Goal: Information Seeking & Learning: Get advice/opinions

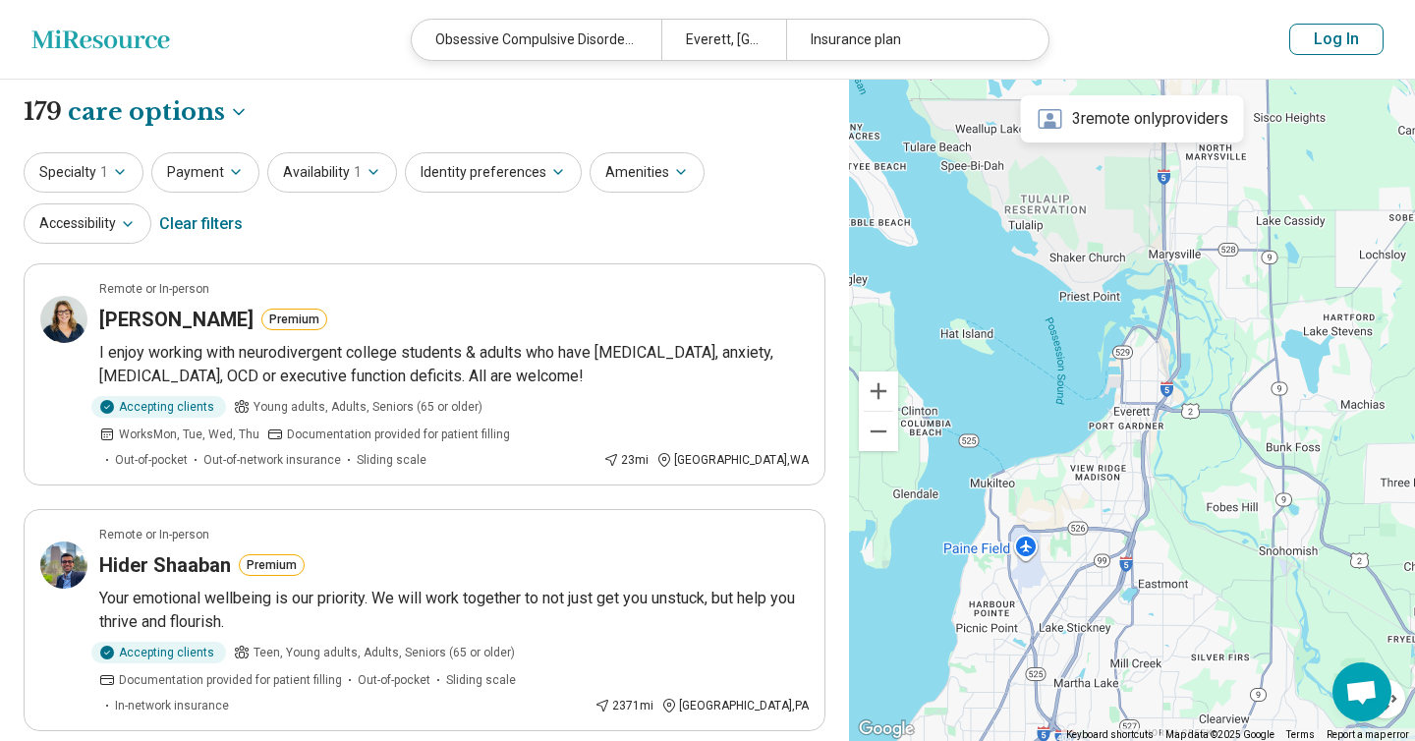
scroll to position [1847, 0]
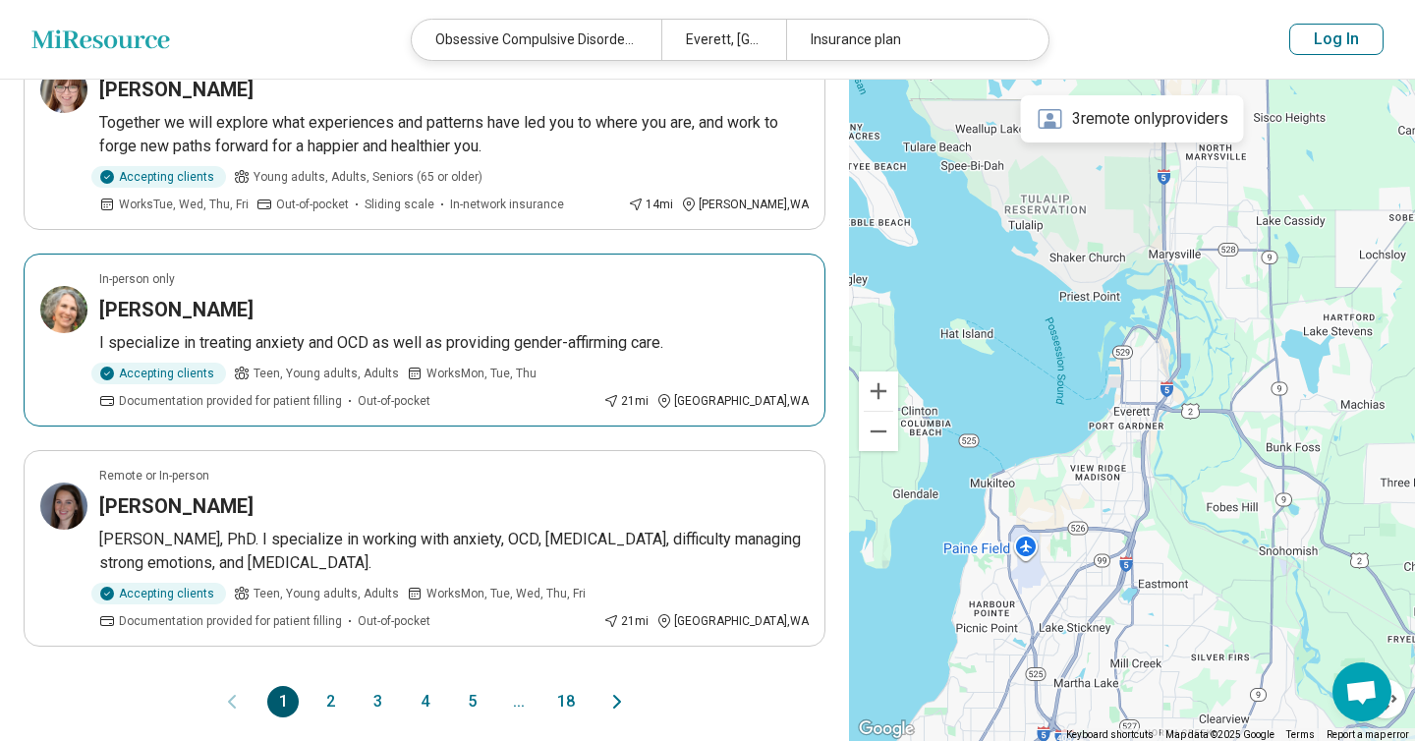
click at [545, 331] on p "I specialize in treating anxiety and OCD as well as providing gender-affirming …" at bounding box center [453, 343] width 709 height 24
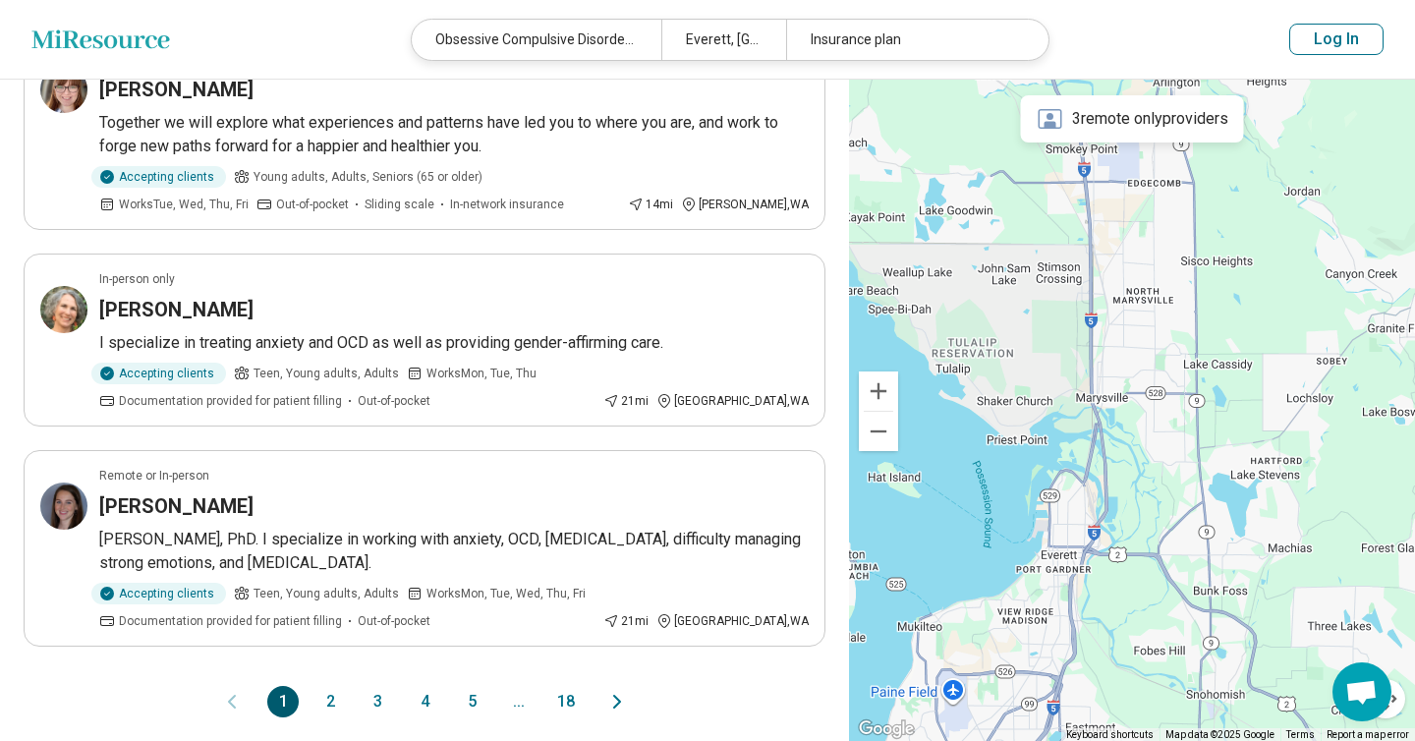
drag, startPoint x: 1214, startPoint y: 403, endPoint x: 1150, endPoint y: 468, distance: 91.7
click at [1150, 471] on div "2" at bounding box center [1132, 411] width 566 height 662
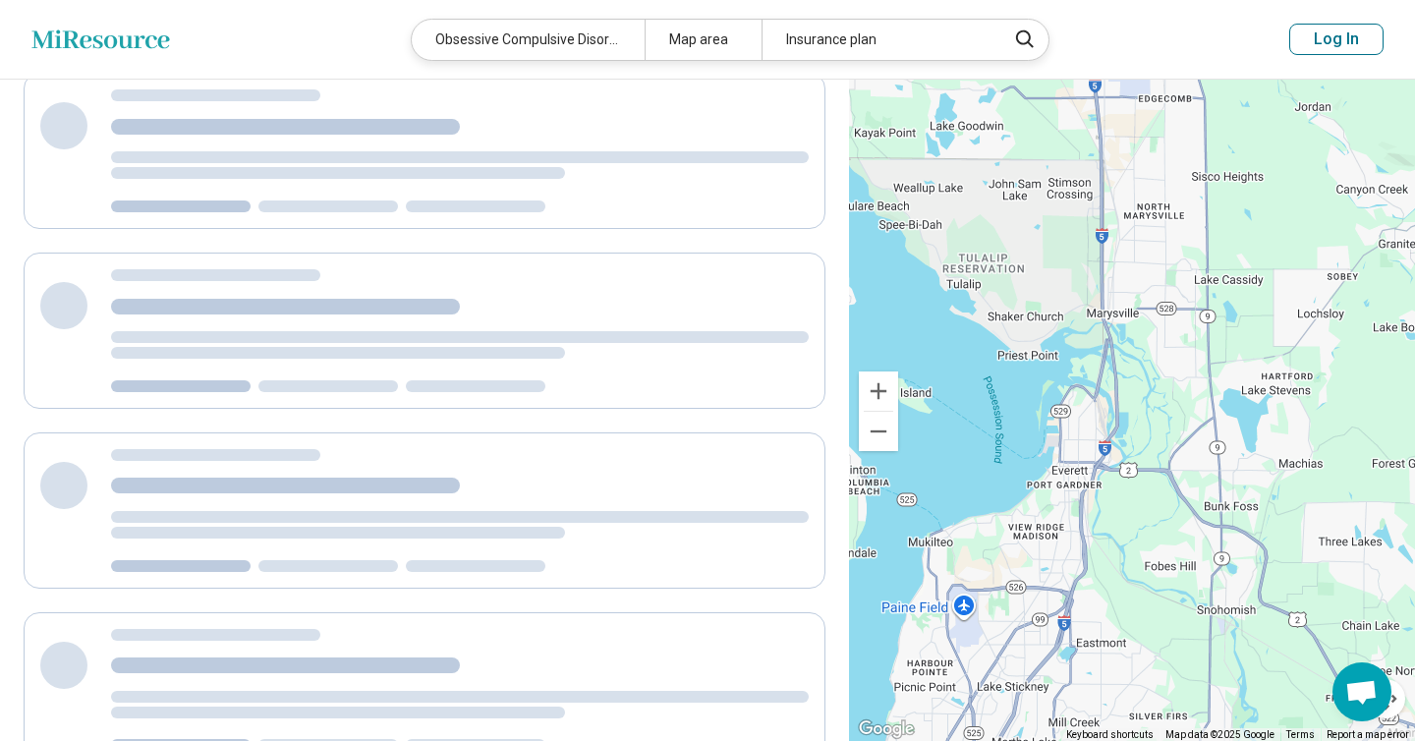
scroll to position [260, 0]
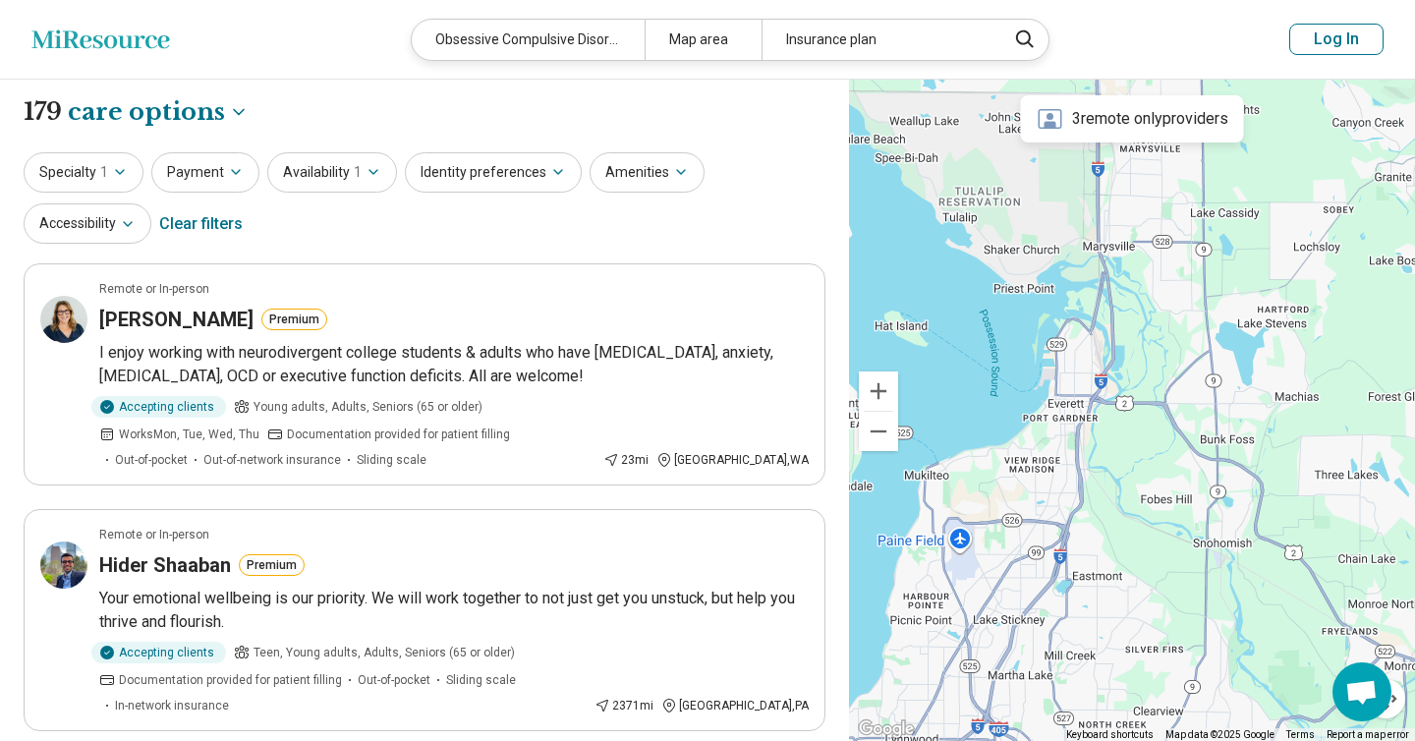
drag, startPoint x: 1071, startPoint y: 477, endPoint x: 1065, endPoint y: 401, distance: 76.9
click at [1065, 403] on div "2" at bounding box center [1132, 411] width 566 height 662
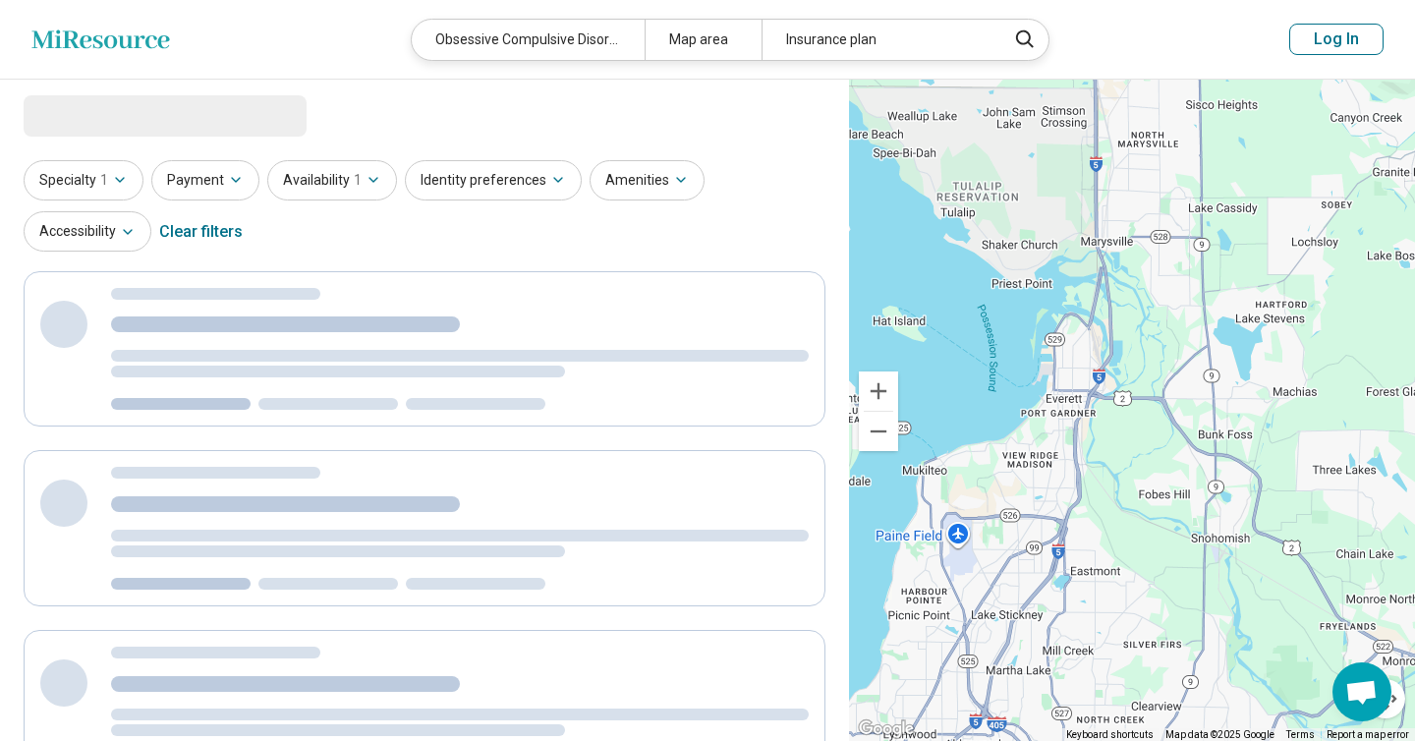
select select "***"
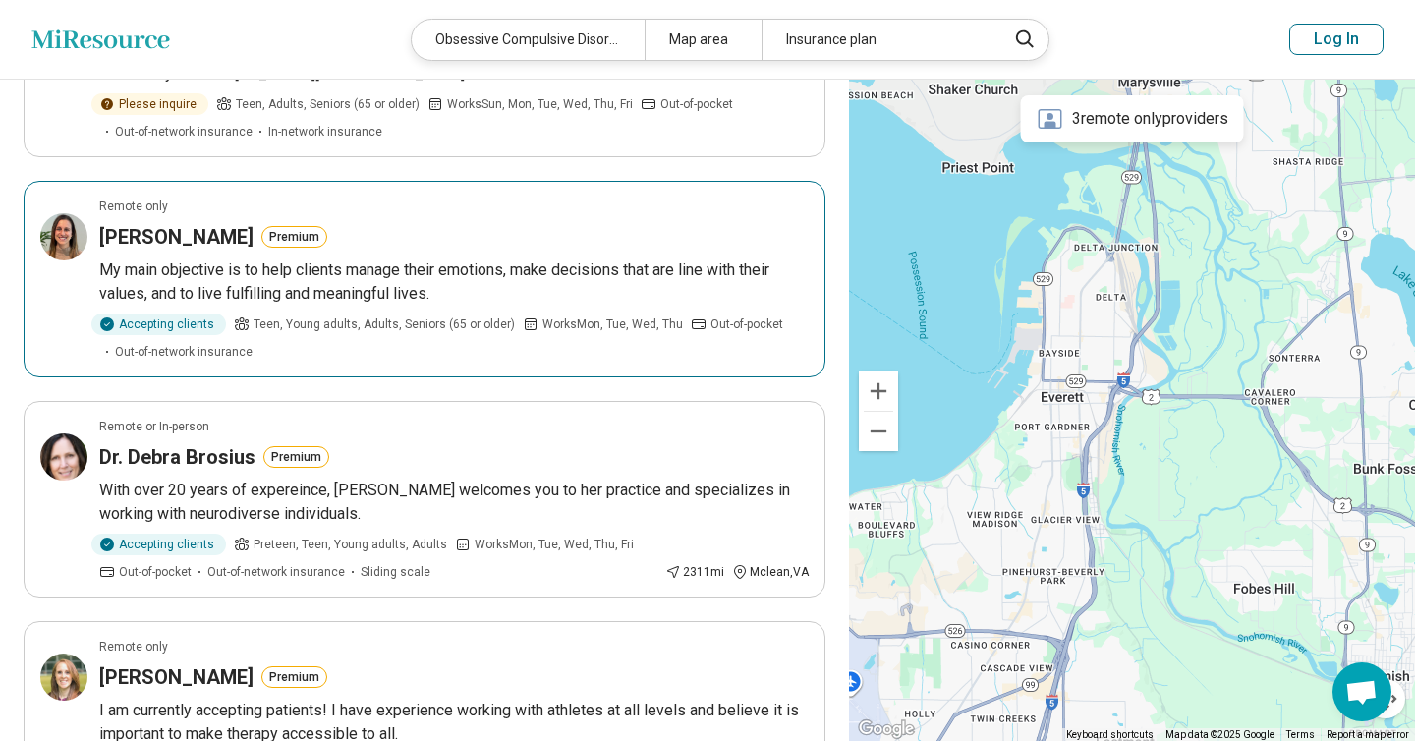
scroll to position [807, 0]
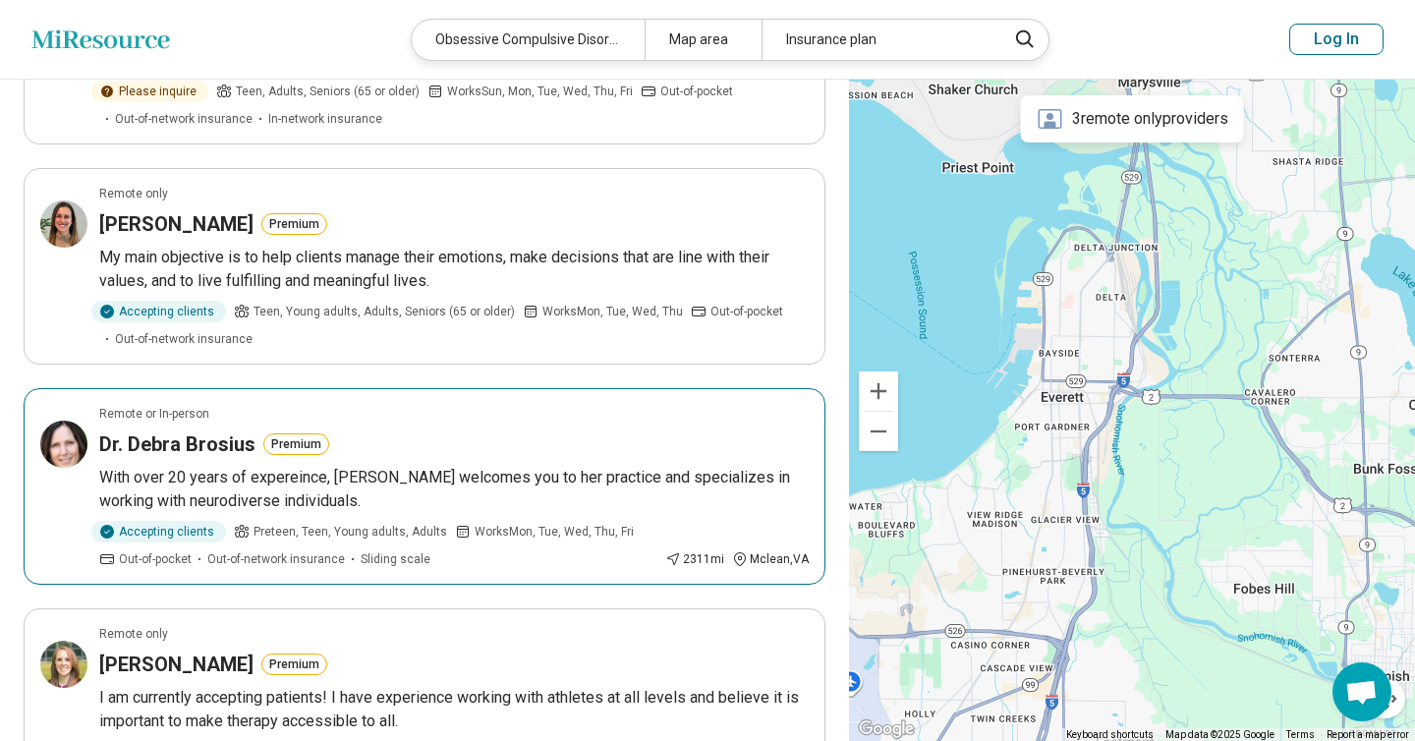
click at [523, 466] on p "With over 20 years of expereince, [PERSON_NAME] welcomes you to her practice an…" at bounding box center [453, 489] width 709 height 47
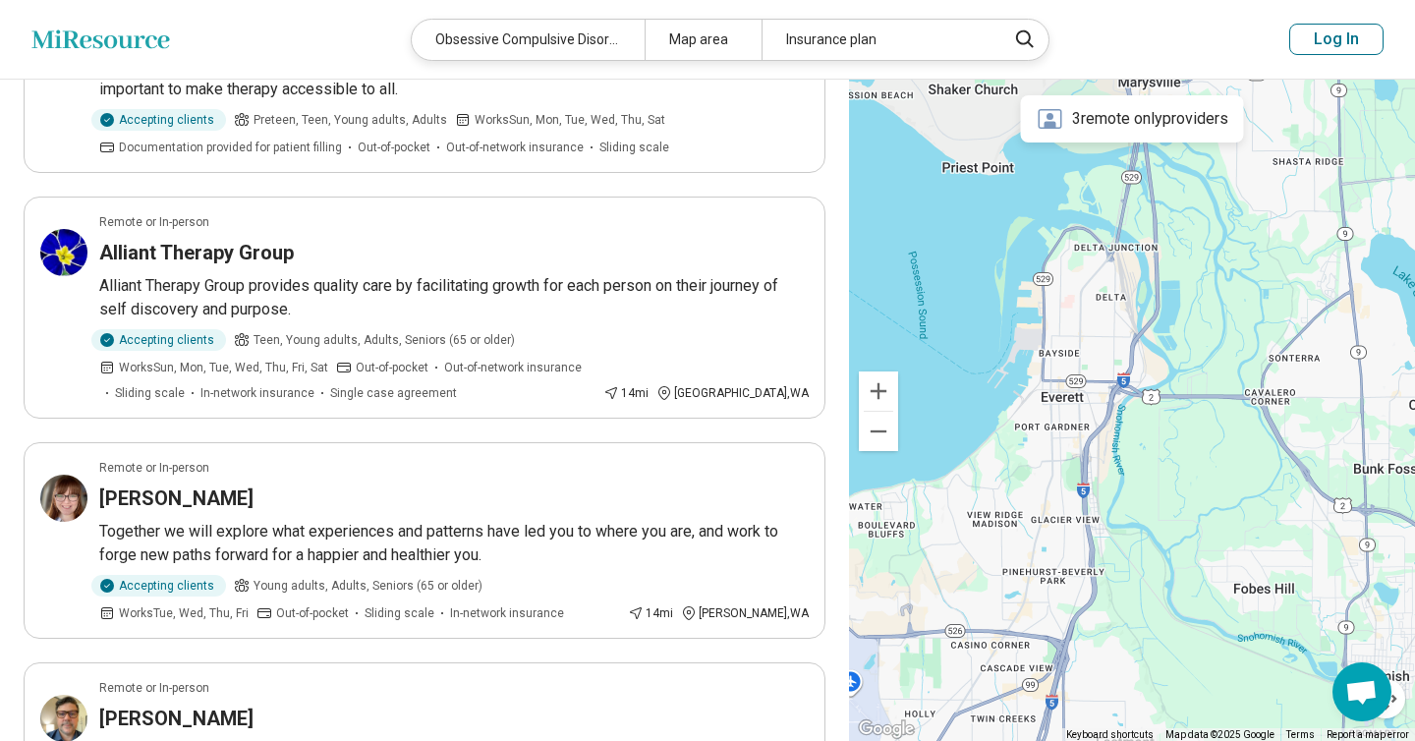
scroll to position [1445, 0]
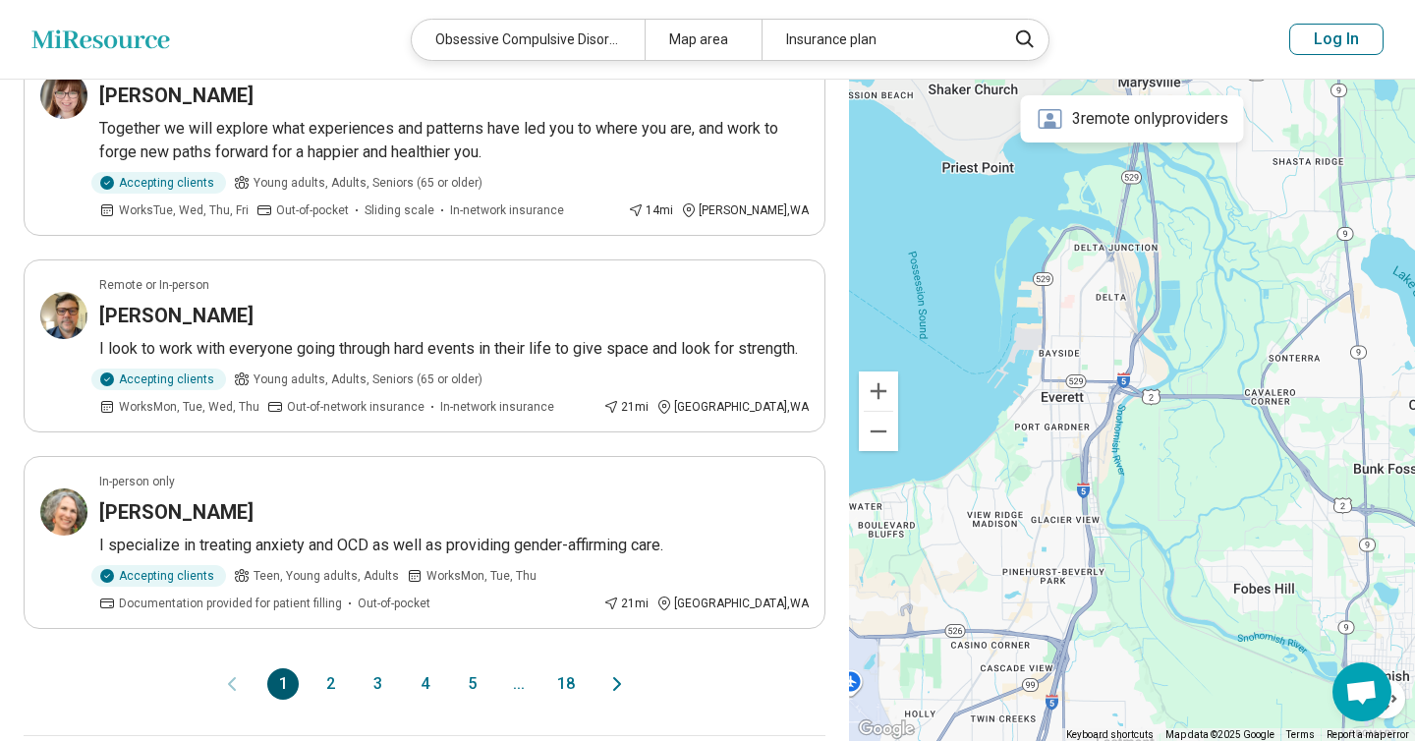
click at [336, 668] on button "2" at bounding box center [329, 683] width 31 height 31
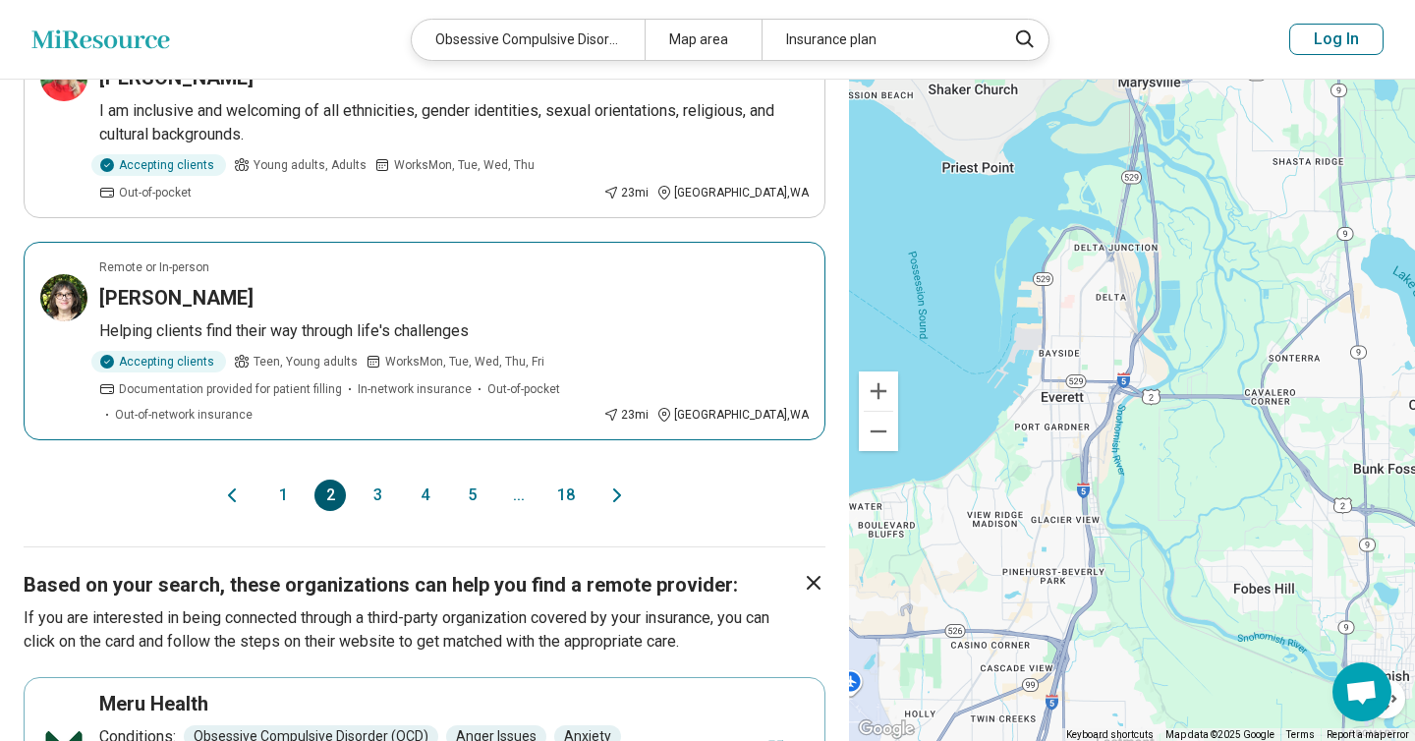
scroll to position [2073, 0]
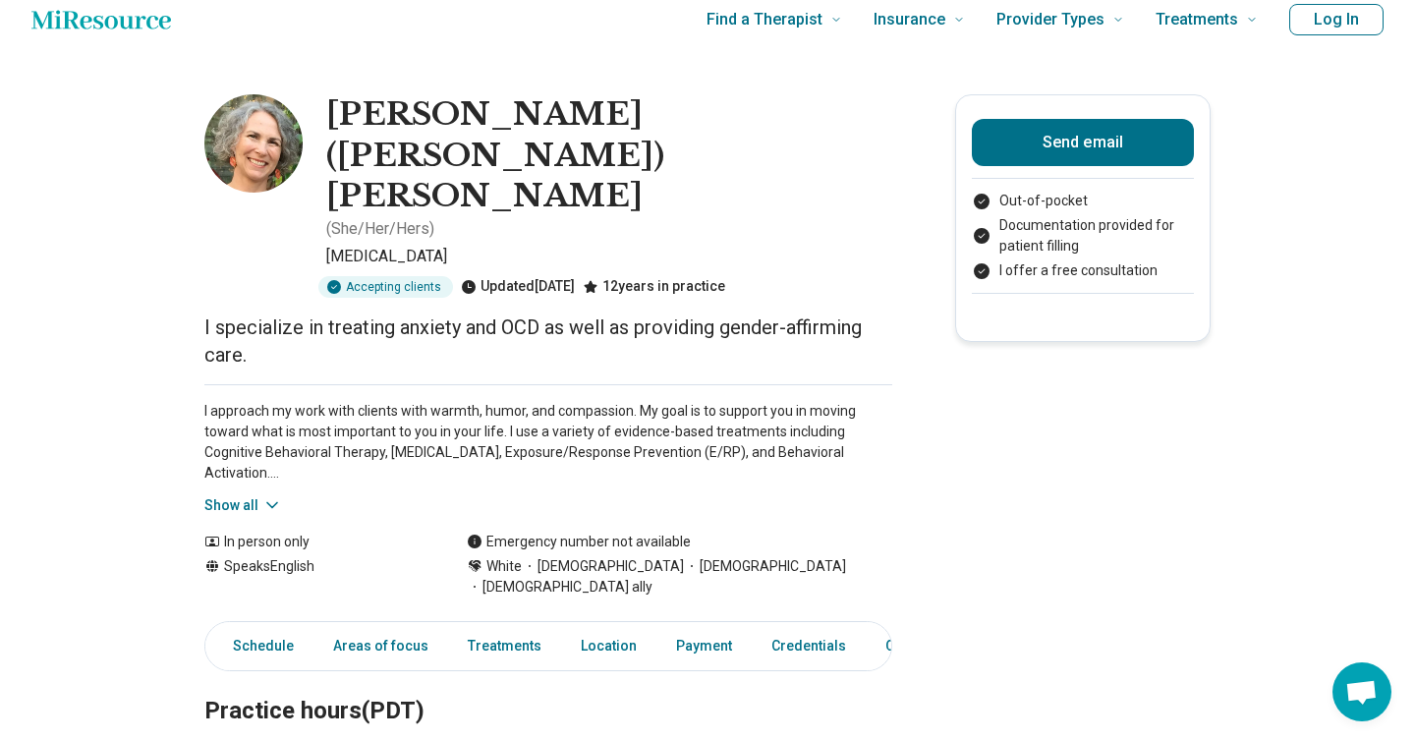
scroll to position [22, 0]
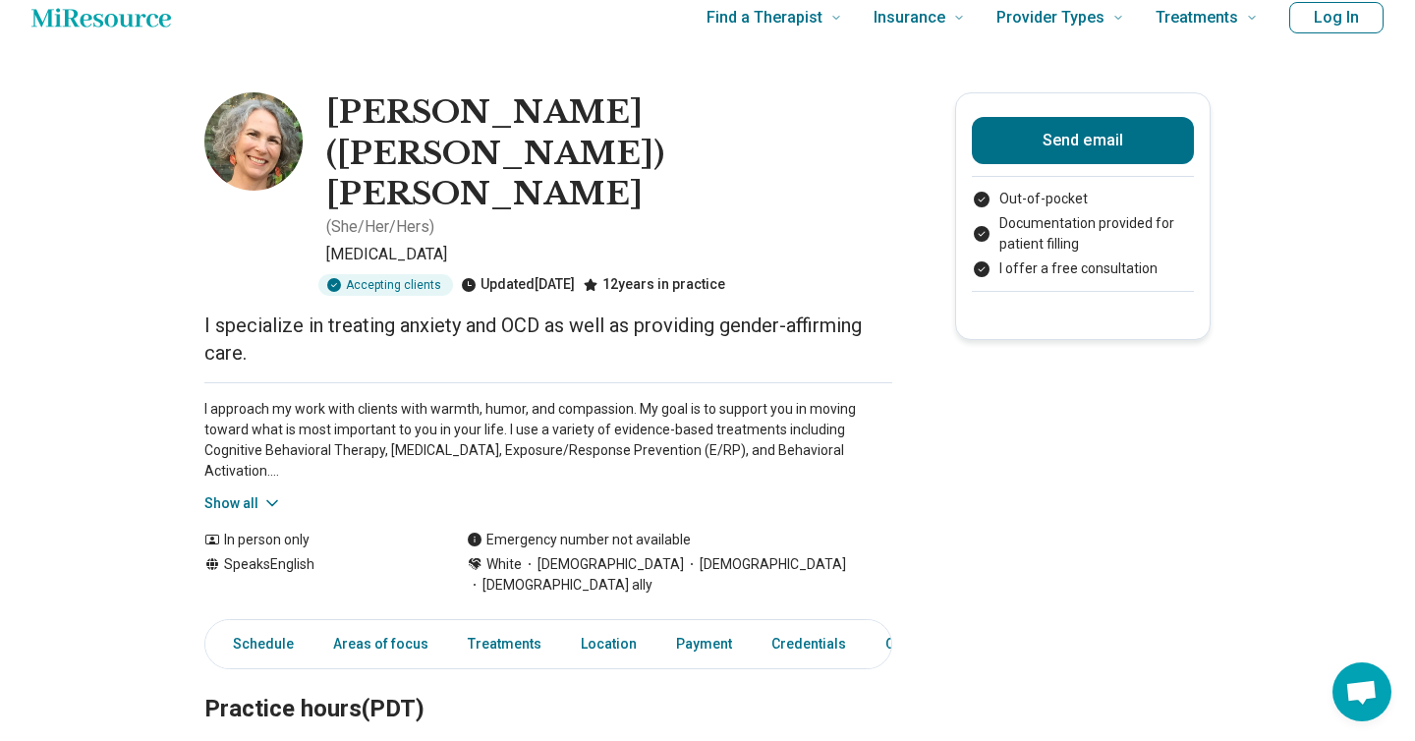
click at [538, 399] on p "I approach my work with clients with warmth, humor, and compassion. My goal is …" at bounding box center [548, 440] width 688 height 83
click at [366, 399] on p "I approach my work with clients with warmth, humor, and compassion. My goal is …" at bounding box center [548, 440] width 688 height 83
click at [262, 492] on icon at bounding box center [272, 502] width 20 height 20
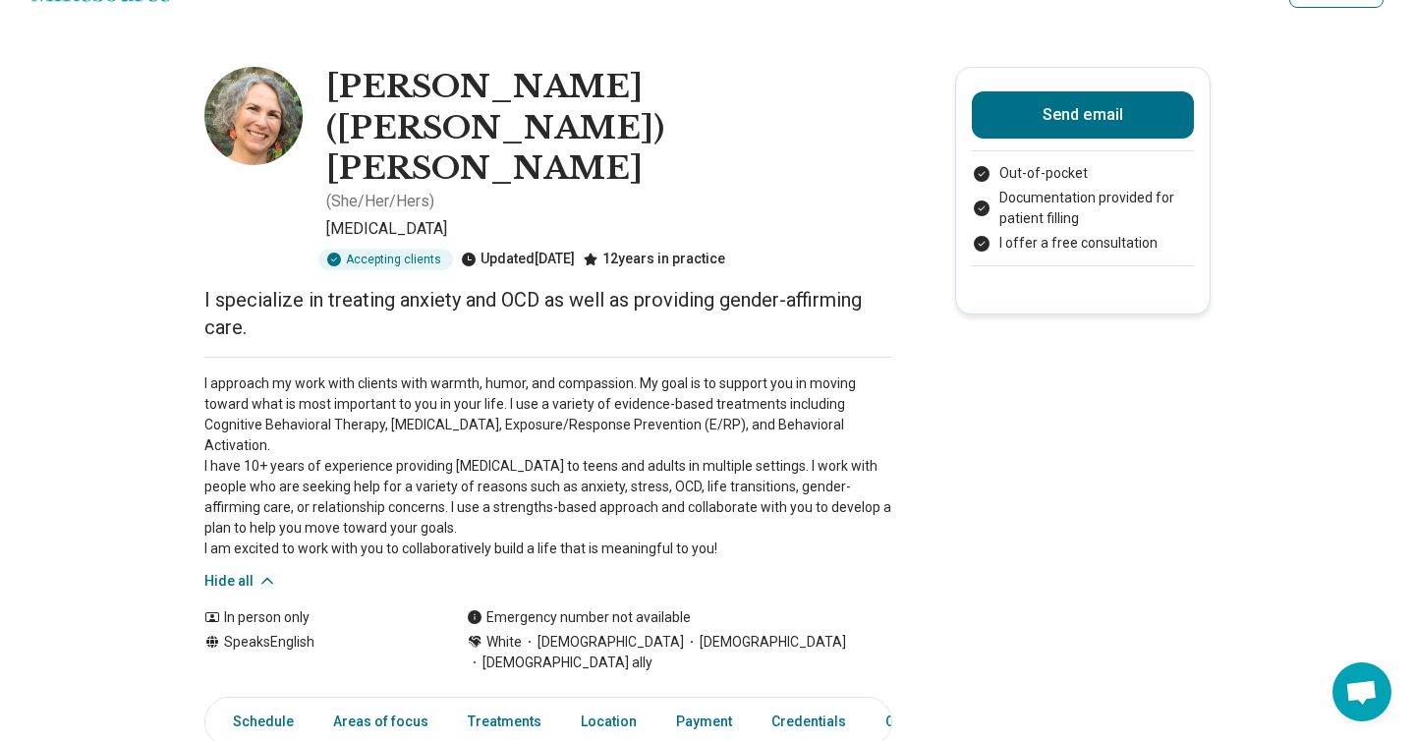
scroll to position [53, 0]
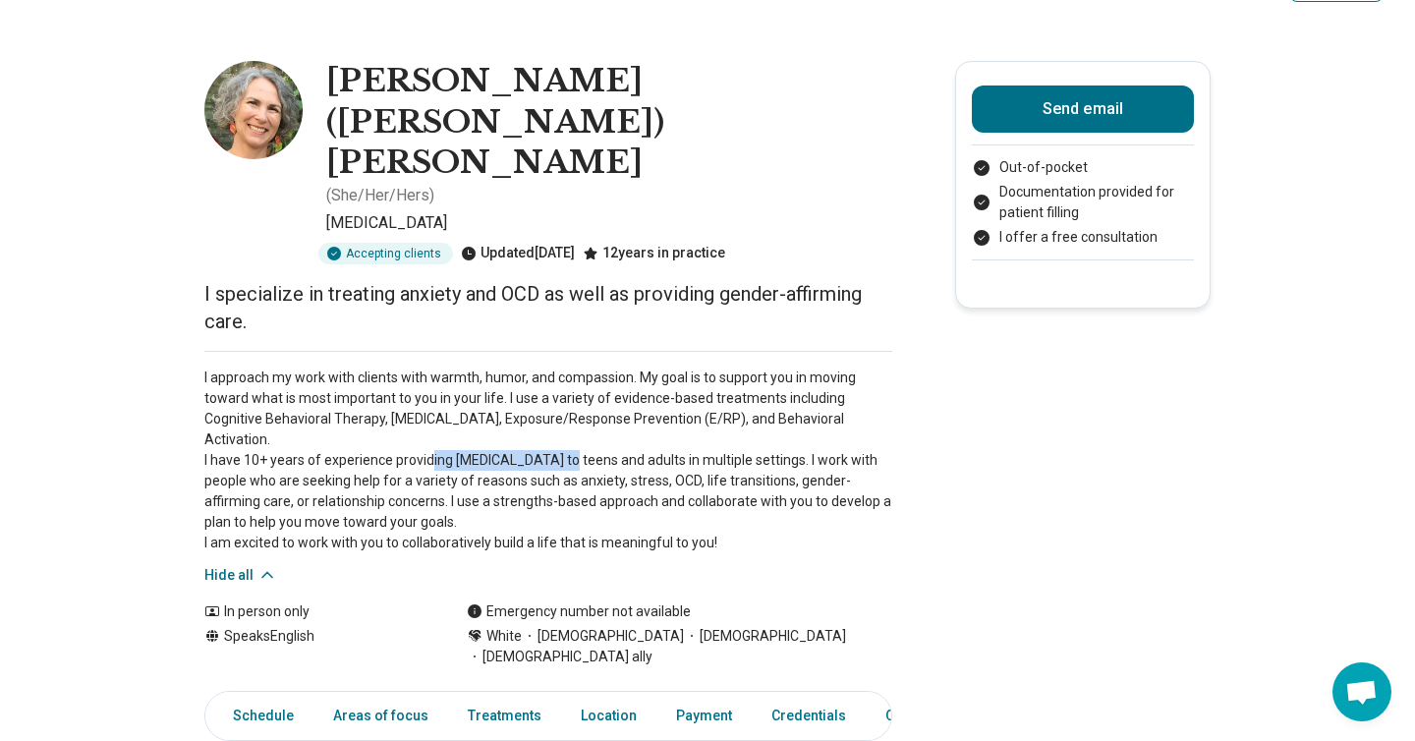
drag, startPoint x: 315, startPoint y: 354, endPoint x: 433, endPoint y: 356, distance: 117.9
click at [437, 367] on p "I approach my work with clients with warmth, humor, and compassion. My goal is …" at bounding box center [548, 460] width 688 height 186
click at [433, 367] on p "I approach my work with clients with warmth, humor, and compassion. My goal is …" at bounding box center [548, 460] width 688 height 186
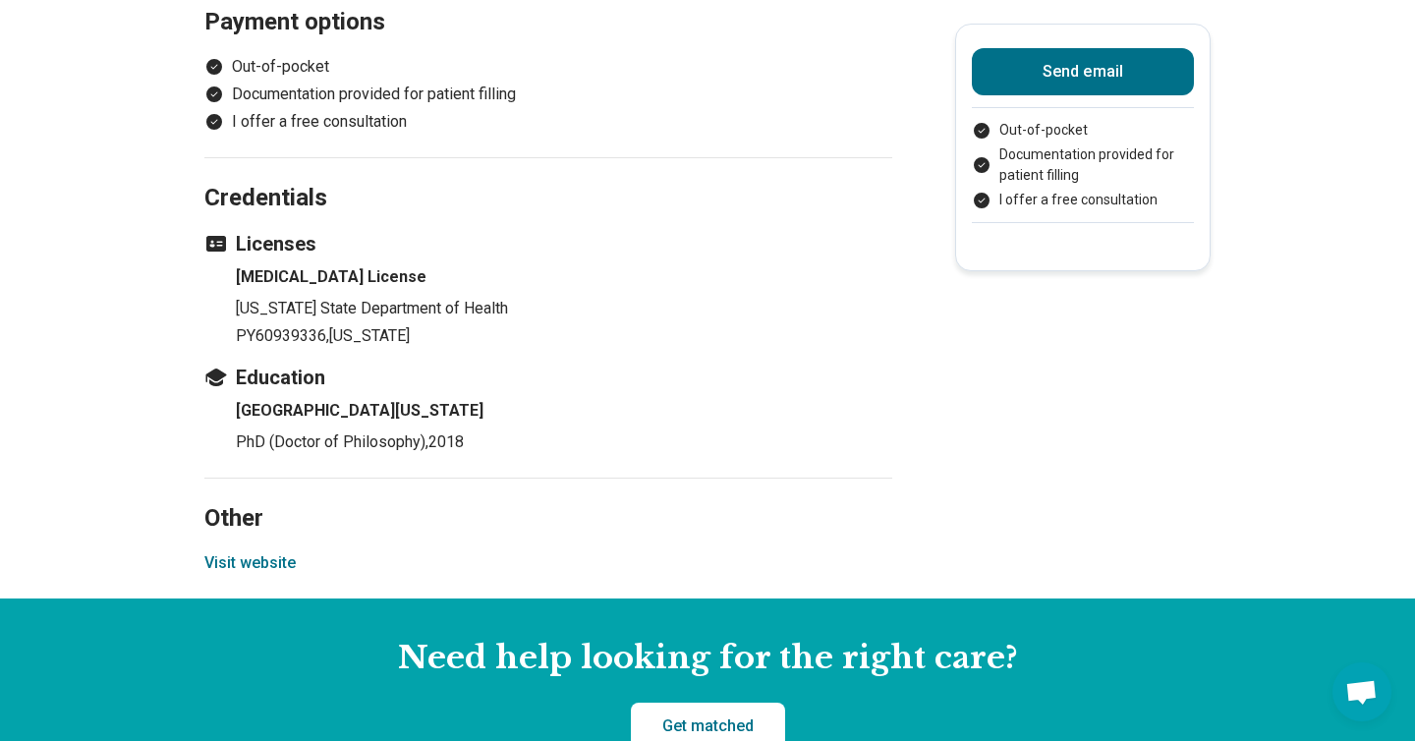
scroll to position [1788, 0]
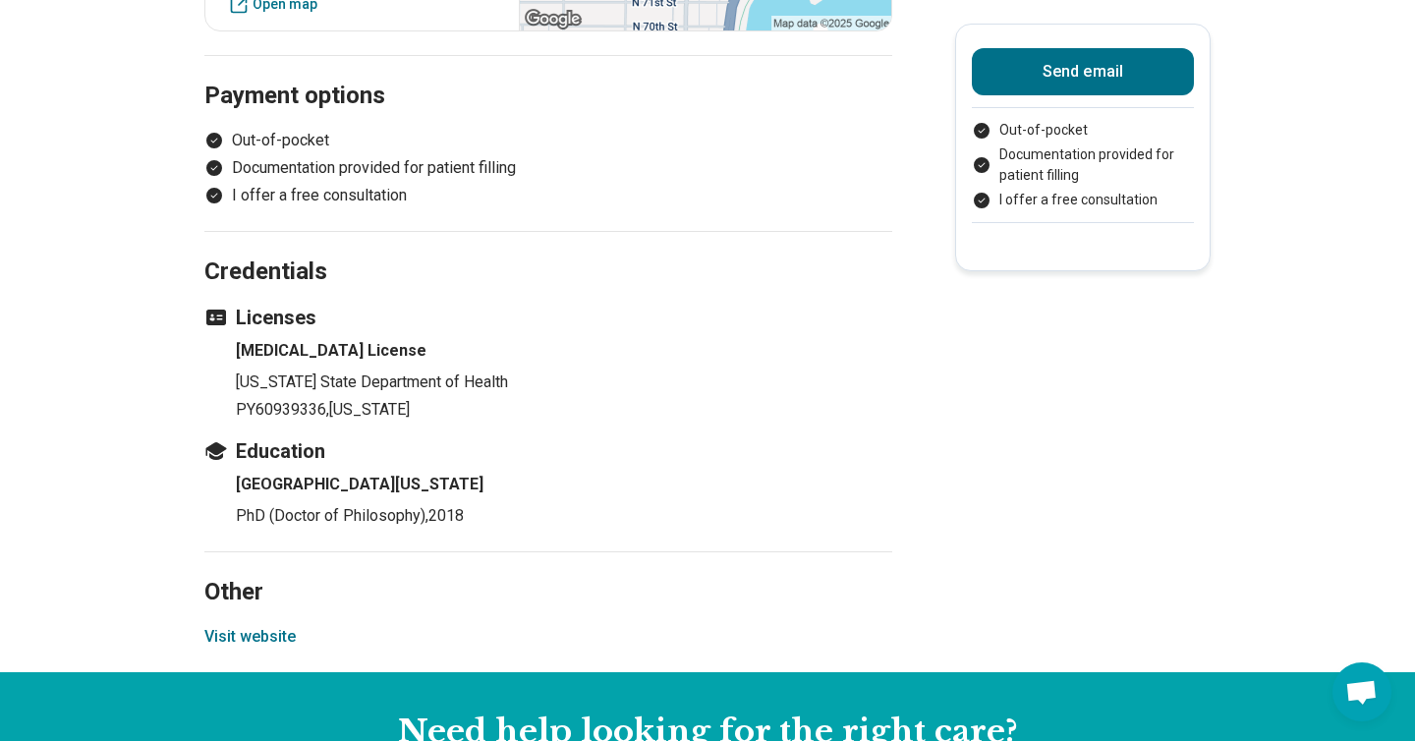
click at [266, 625] on button "Visit website" at bounding box center [249, 637] width 91 height 24
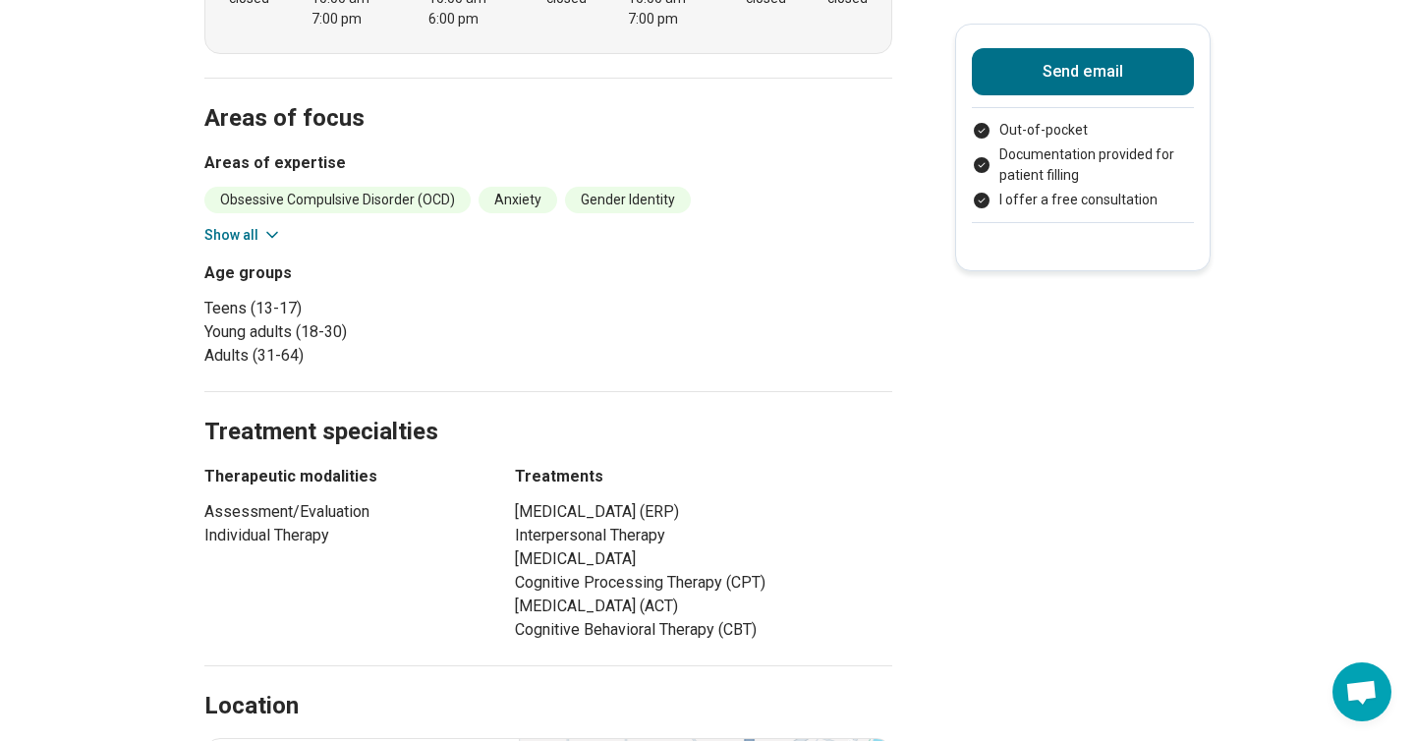
scroll to position [715, 0]
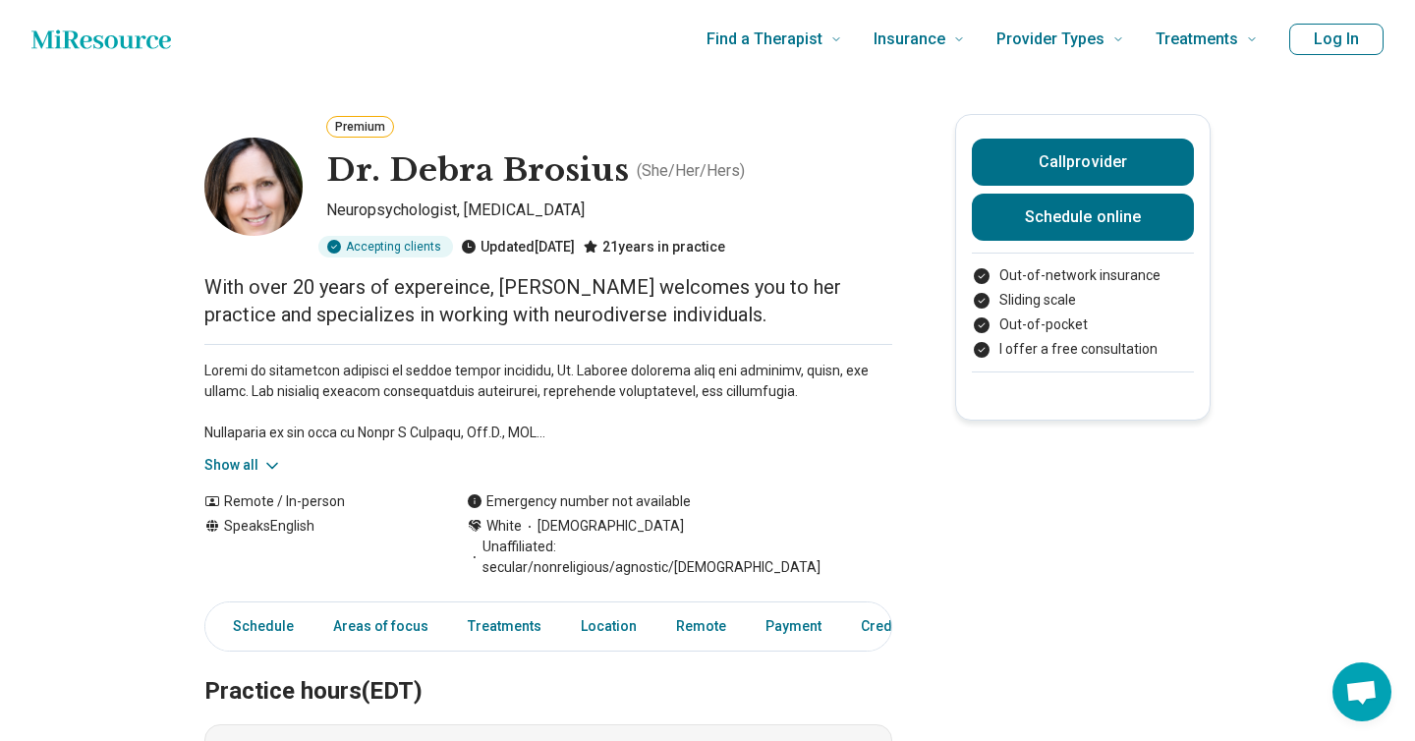
click at [267, 463] on icon at bounding box center [272, 465] width 10 height 5
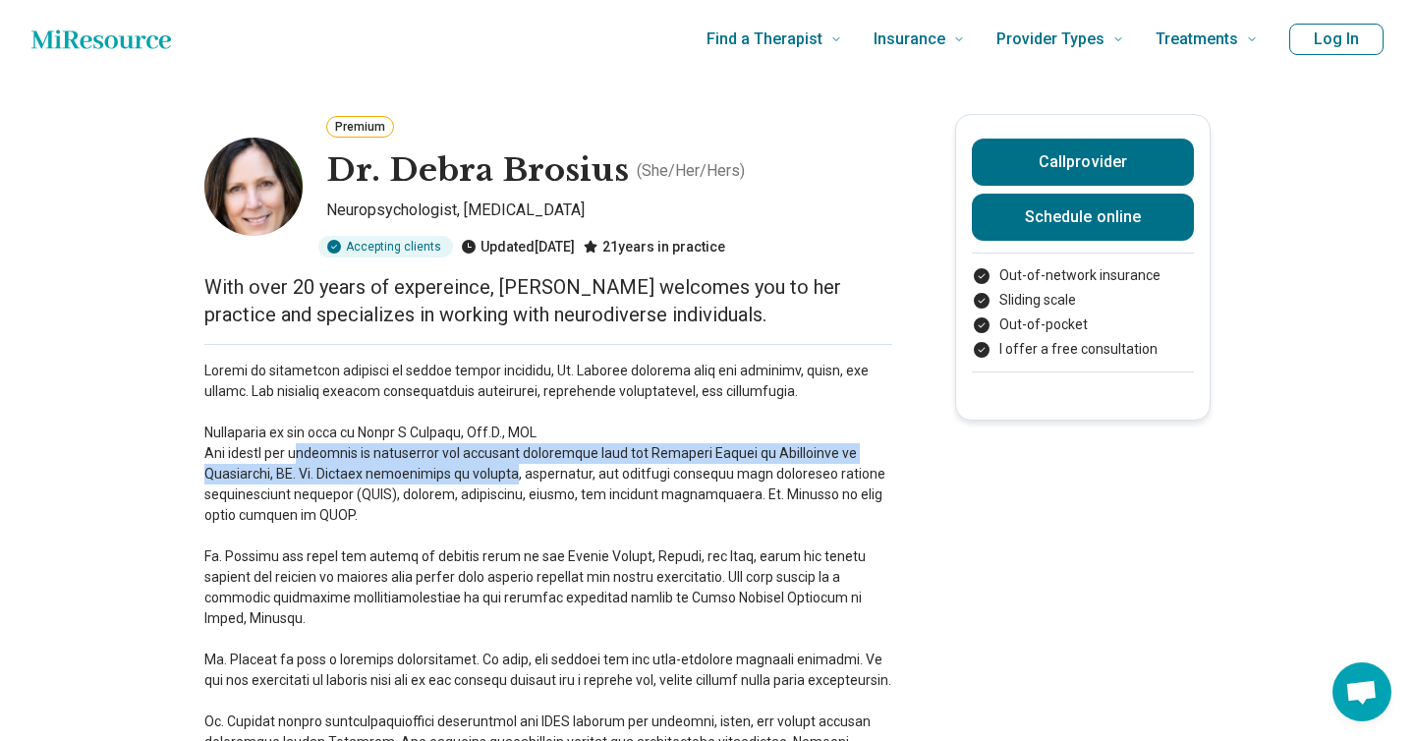
drag, startPoint x: 308, startPoint y: 455, endPoint x: 497, endPoint y: 467, distance: 190.0
click at [499, 467] on p at bounding box center [548, 588] width 688 height 454
click at [497, 467] on p at bounding box center [548, 588] width 688 height 454
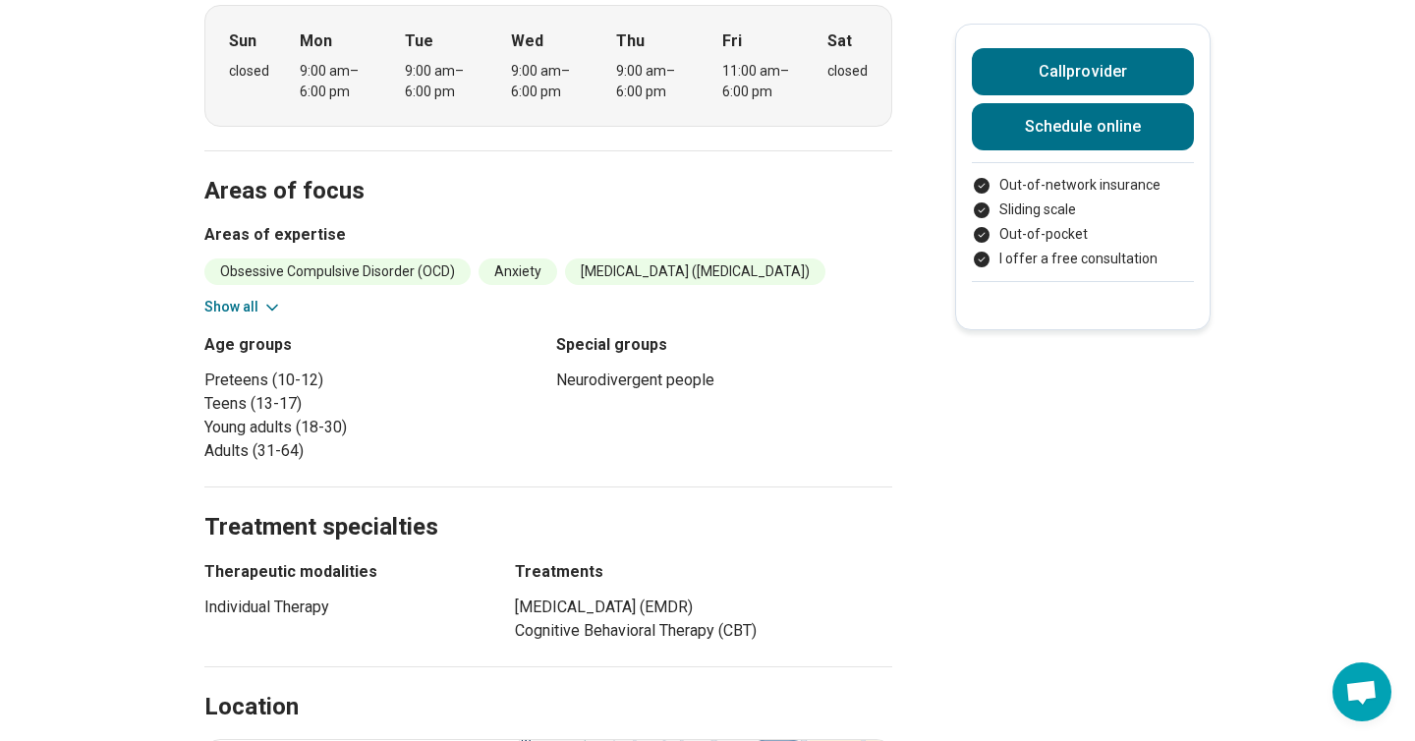
scroll to position [1407, 0]
